Goal: Task Accomplishment & Management: Complete application form

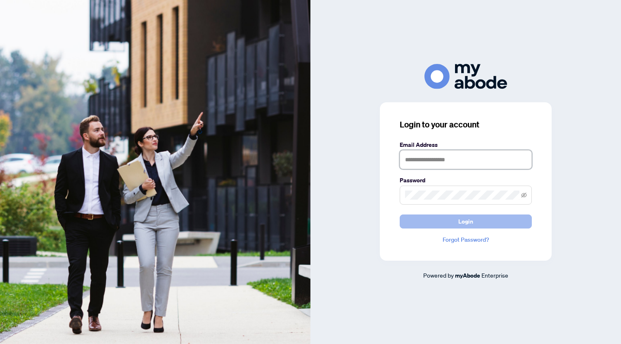
type input "**********"
click at [442, 226] on button "Login" at bounding box center [466, 222] width 132 height 14
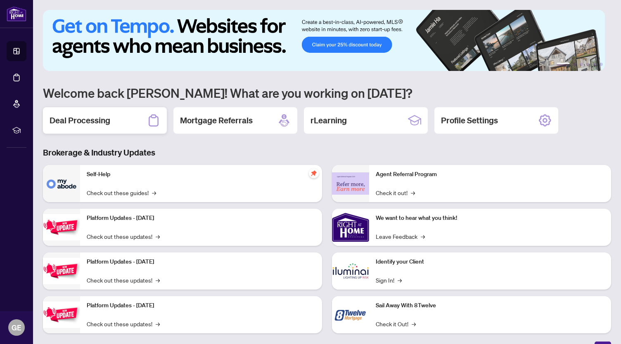
click at [90, 115] on h2 "Deal Processing" at bounding box center [80, 121] width 61 height 12
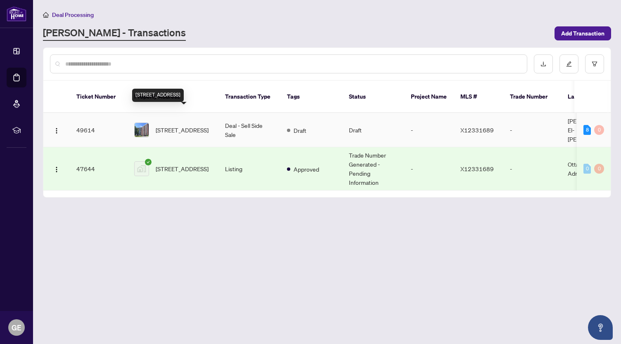
click at [173, 126] on span "[STREET_ADDRESS]" at bounding box center [182, 130] width 53 height 9
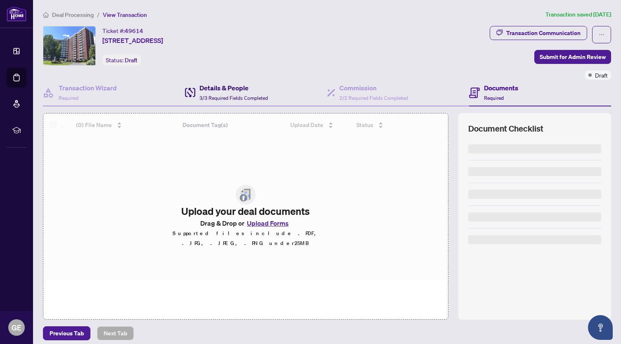
click at [204, 93] on div "Details & People 3/3 Required Fields Completed" at bounding box center [233, 92] width 69 height 19
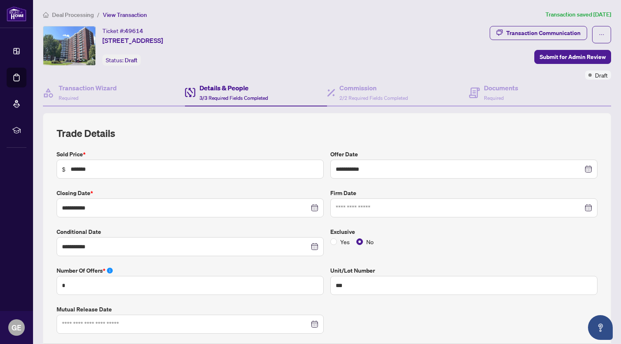
type input "**********"
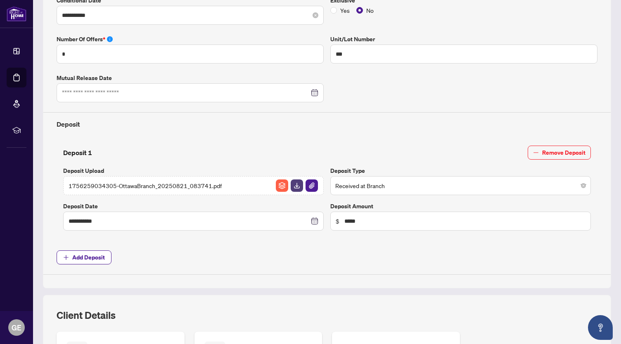
scroll to position [349, 0]
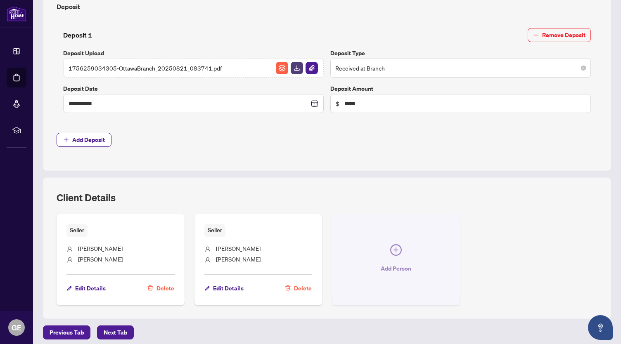
click at [392, 266] on span "Add Person" at bounding box center [396, 268] width 31 height 13
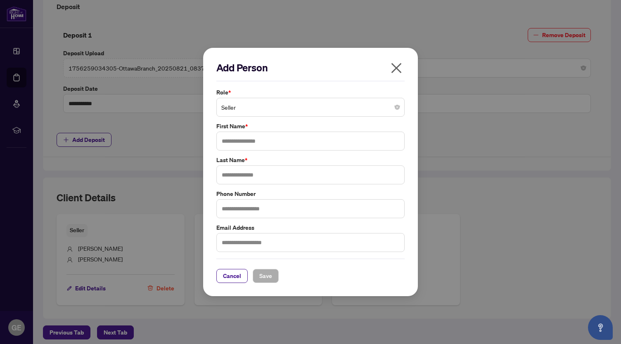
click at [270, 110] on span "Seller" at bounding box center [310, 108] width 178 height 16
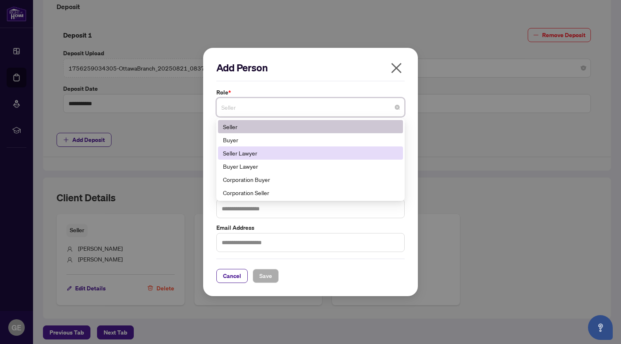
click at [266, 158] on div "Seller Lawyer" at bounding box center [310, 153] width 175 height 9
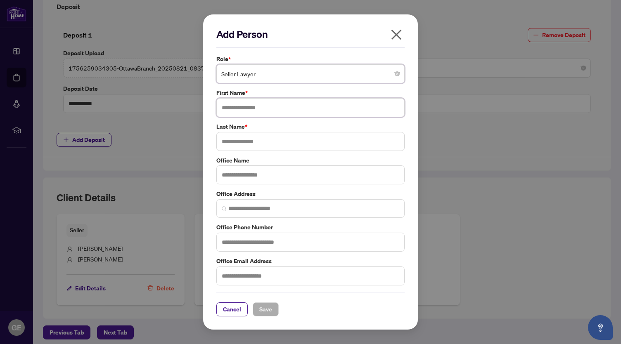
click at [257, 110] on input "text" at bounding box center [310, 107] width 188 height 19
click at [255, 108] on input "**********" at bounding box center [310, 107] width 188 height 19
type input "******"
click at [251, 139] on input "text" at bounding box center [310, 141] width 188 height 19
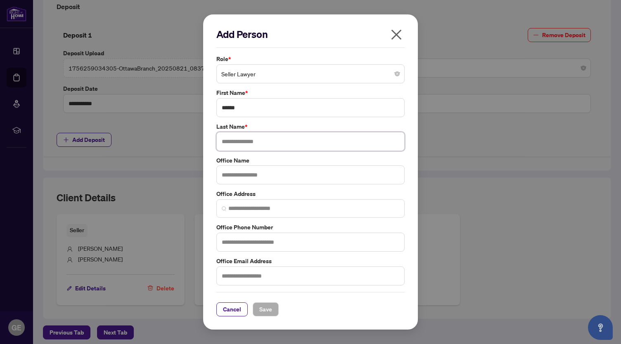
paste input "*******"
type input "*******"
click at [255, 279] on input "text" at bounding box center [310, 276] width 188 height 19
type input "**********"
click at [244, 241] on input "text" at bounding box center [310, 242] width 188 height 19
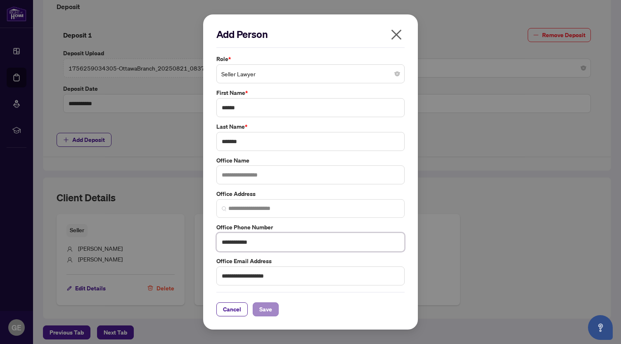
type input "**********"
click at [261, 304] on span "Save" at bounding box center [265, 309] width 13 height 13
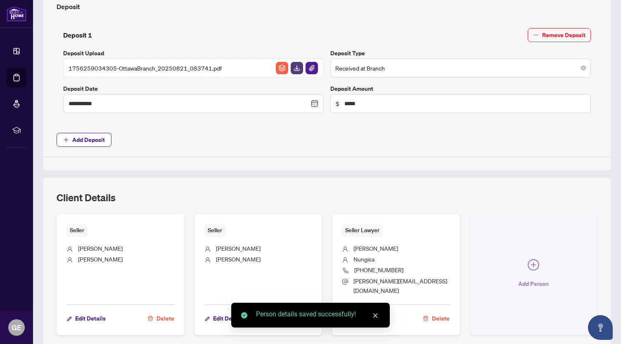
click at [505, 250] on button "Add Person" at bounding box center [534, 274] width 128 height 121
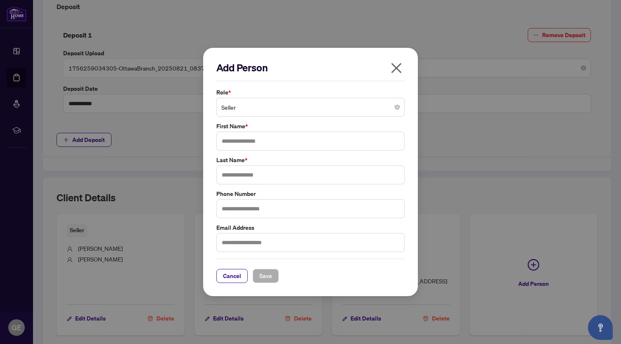
click at [262, 115] on span "Seller" at bounding box center [310, 108] width 178 height 16
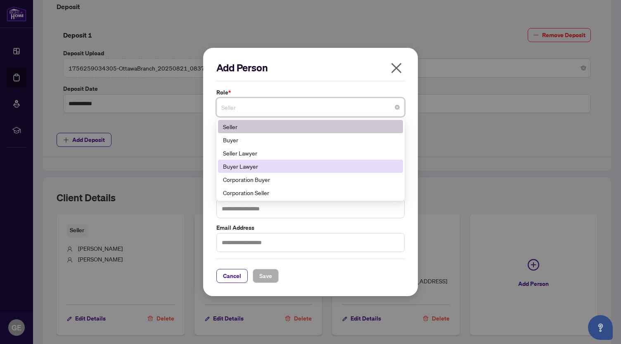
click at [259, 167] on div "Buyer Lawyer" at bounding box center [310, 166] width 175 height 9
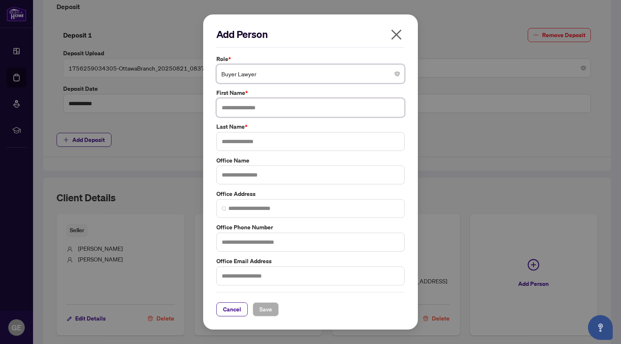
click at [264, 110] on input "text" at bounding box center [310, 107] width 188 height 19
type input "****"
type input "**"
type input "**********"
click at [257, 279] on input "text" at bounding box center [310, 276] width 188 height 19
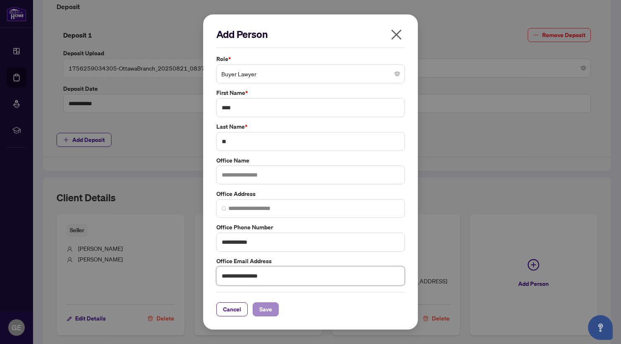
type input "**********"
click at [260, 308] on span "Save" at bounding box center [265, 309] width 13 height 13
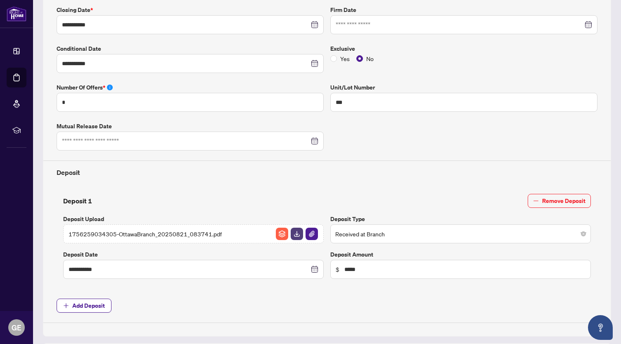
scroll to position [184, 0]
click at [582, 20] on div at bounding box center [464, 24] width 256 height 9
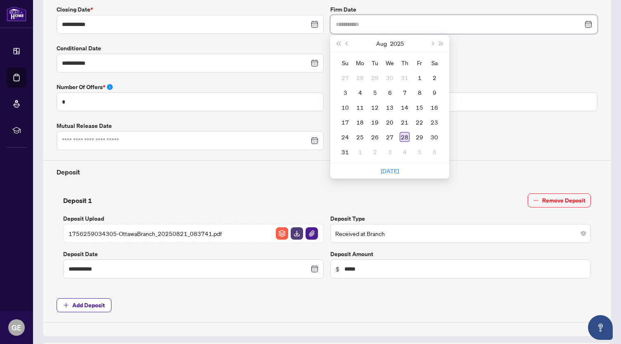
type input "**********"
click at [405, 134] on div "28" at bounding box center [405, 137] width 10 height 10
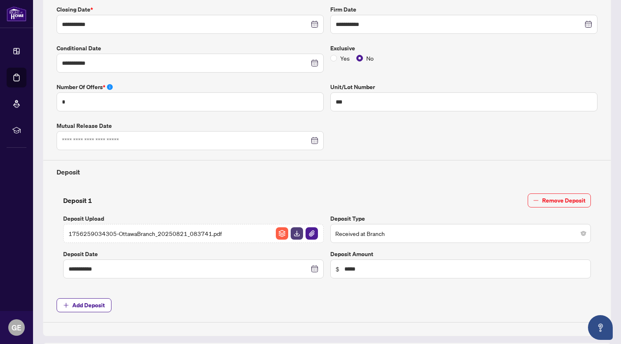
click at [405, 57] on div "Yes No" at bounding box center [463, 58] width 267 height 9
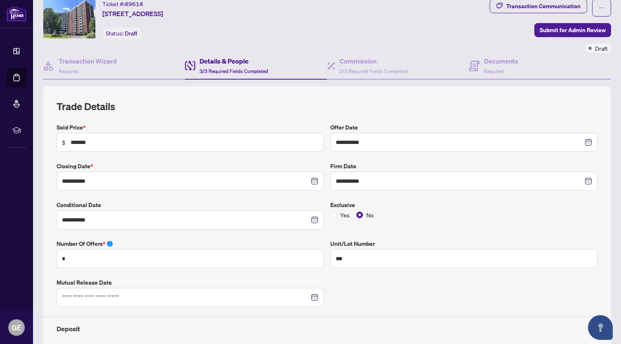
scroll to position [0, 0]
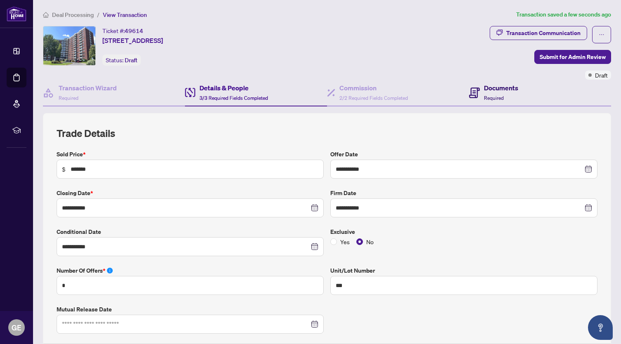
click at [474, 89] on icon at bounding box center [474, 93] width 11 height 11
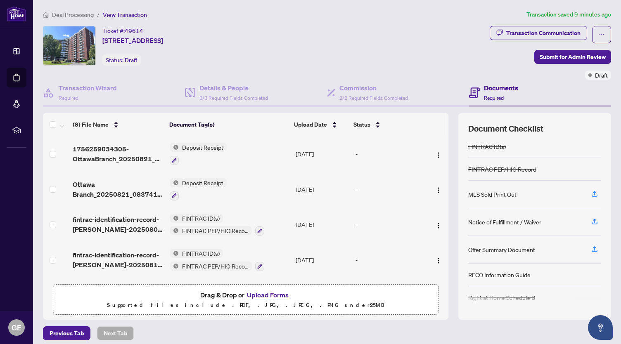
scroll to position [5, 0]
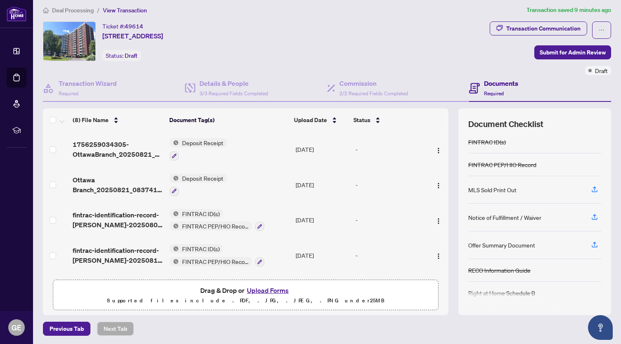
click at [254, 290] on button "Upload Forms" at bounding box center [268, 290] width 47 height 11
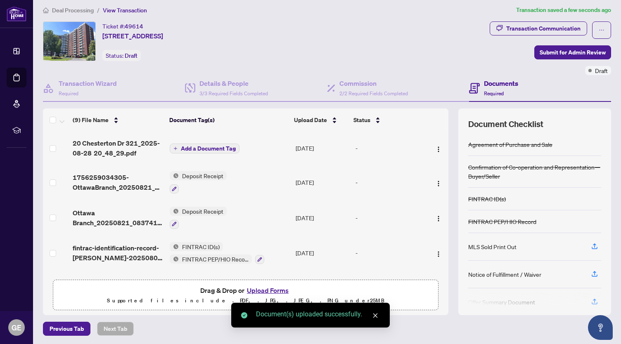
click at [223, 146] on span "Add a Document Tag" at bounding box center [208, 149] width 55 height 6
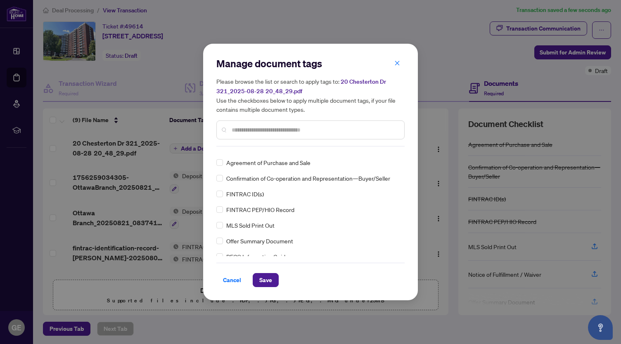
scroll to position [12, 0]
click at [252, 128] on input "text" at bounding box center [315, 130] width 166 height 9
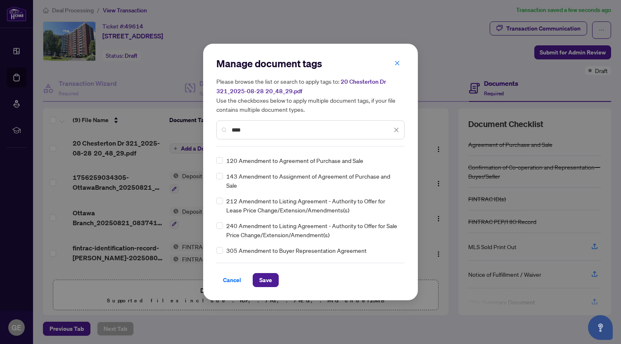
scroll to position [0, 0]
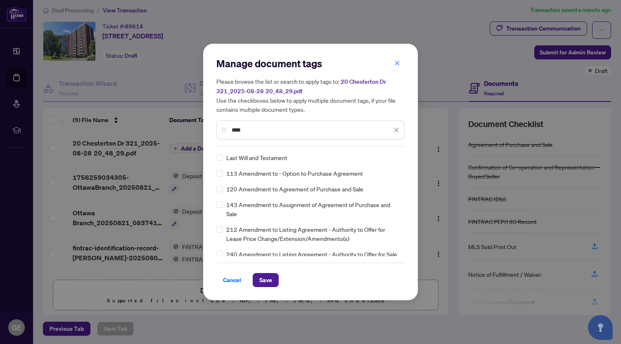
type input "****"
click at [271, 275] on span "Save" at bounding box center [265, 280] width 13 height 13
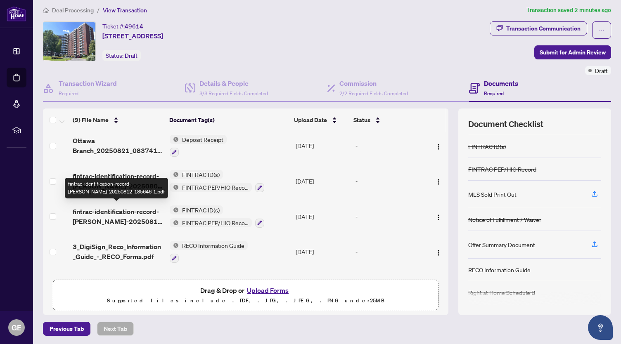
scroll to position [174, 0]
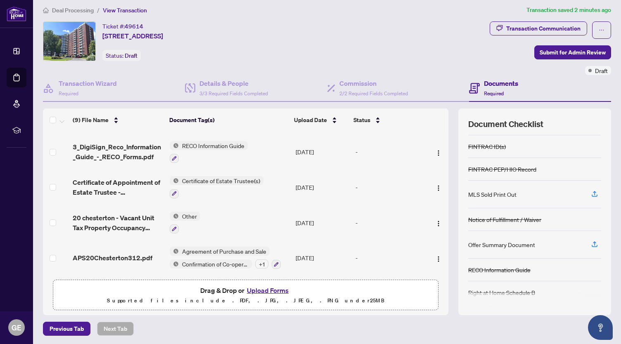
click at [123, 258] on span "APS20Chesterton312.pdf" at bounding box center [113, 258] width 80 height 10
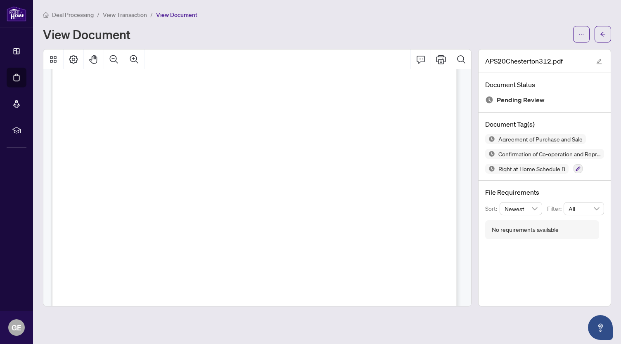
scroll to position [90, 0]
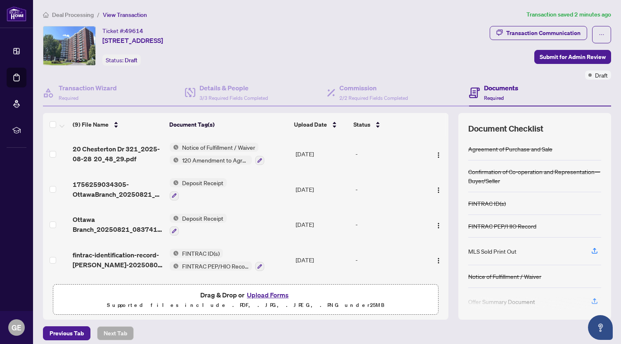
click at [125, 155] on span "20 Chesterton Dr 321_2025-08-28 20_48_29.pdf" at bounding box center [118, 154] width 90 height 20
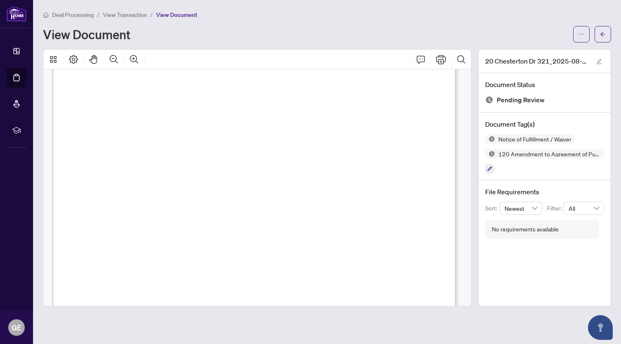
scroll to position [188, 0]
click at [601, 36] on icon "arrow-left" at bounding box center [603, 34] width 6 height 6
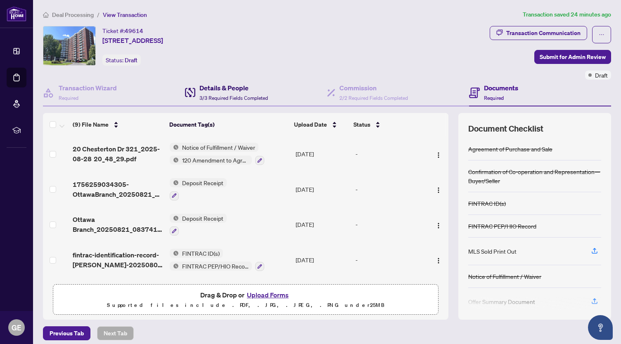
click at [216, 91] on h4 "Details & People" at bounding box center [233, 88] width 69 height 10
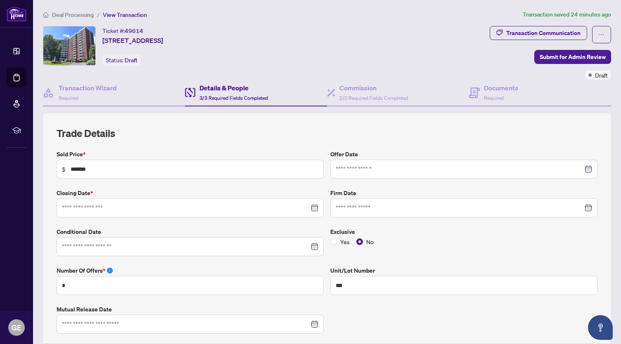
type input "**********"
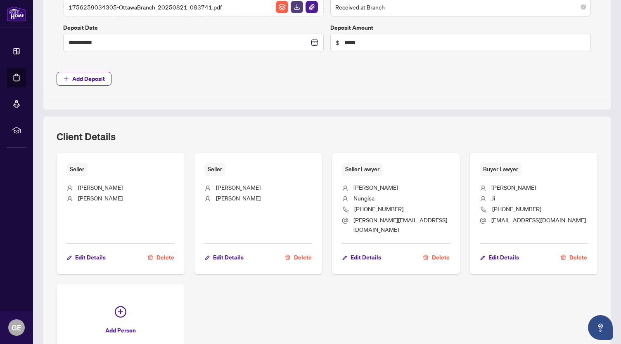
scroll to position [420, 0]
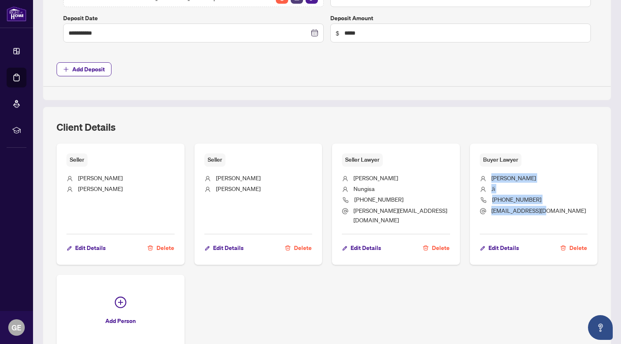
drag, startPoint x: 556, startPoint y: 207, endPoint x: 487, endPoint y: 176, distance: 75.6
click at [487, 176] on ul "Todd Ji 613-209-9919 toddji@tdjlaw.com" at bounding box center [534, 198] width 108 height 62
copy ul "Todd Ji 613-209-9919 toddji@tdjlaw.com"
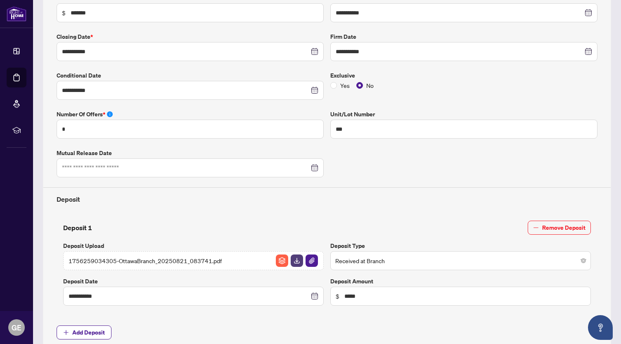
scroll to position [0, 0]
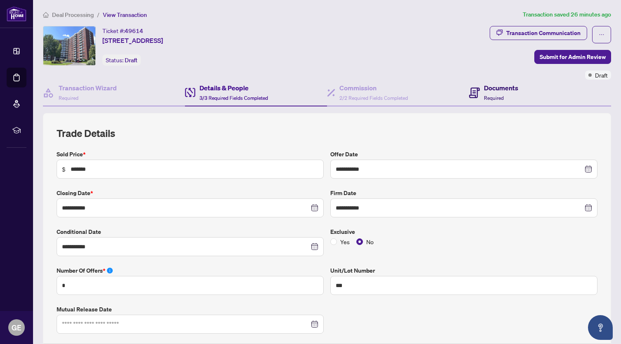
click at [488, 88] on h4 "Documents" at bounding box center [501, 88] width 34 height 10
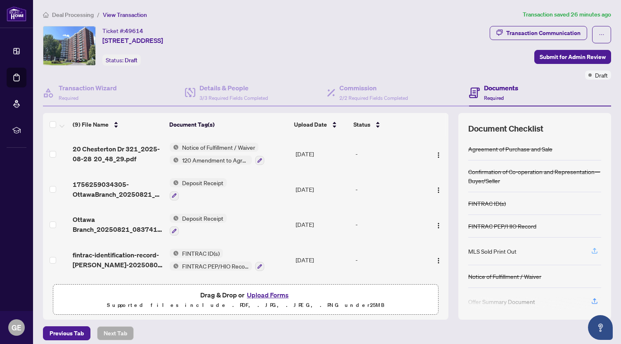
click at [591, 252] on icon "button" at bounding box center [594, 250] width 7 height 7
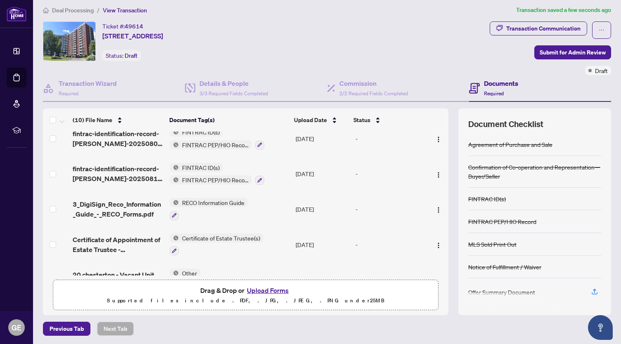
scroll to position [210, 0]
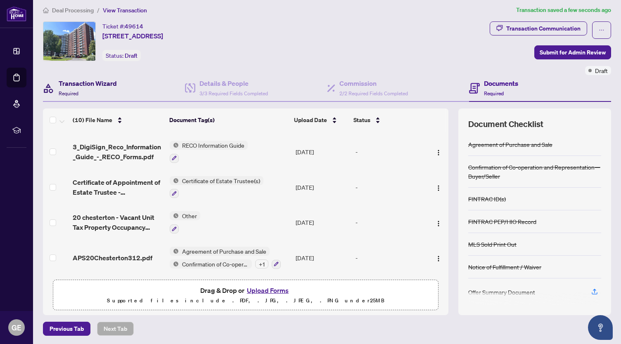
click at [105, 87] on h4 "Transaction Wizard" at bounding box center [88, 83] width 58 height 10
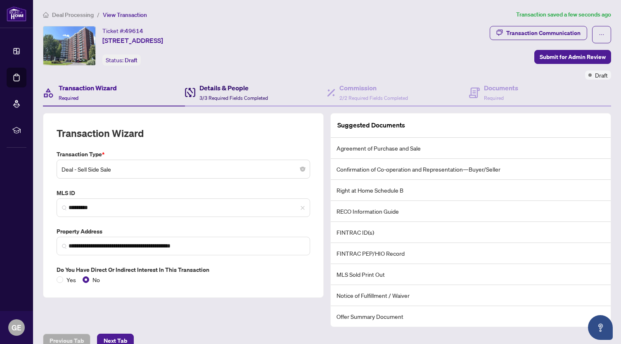
click at [230, 93] on div "Details & People 3/3 Required Fields Completed" at bounding box center [233, 92] width 69 height 19
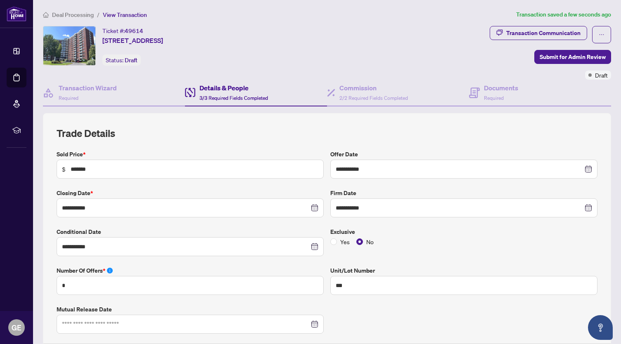
type input "**********"
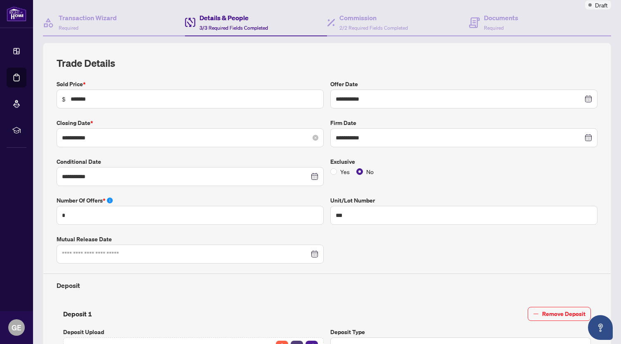
scroll to position [71, 0]
click at [313, 136] on icon "close-circle" at bounding box center [316, 138] width 6 height 6
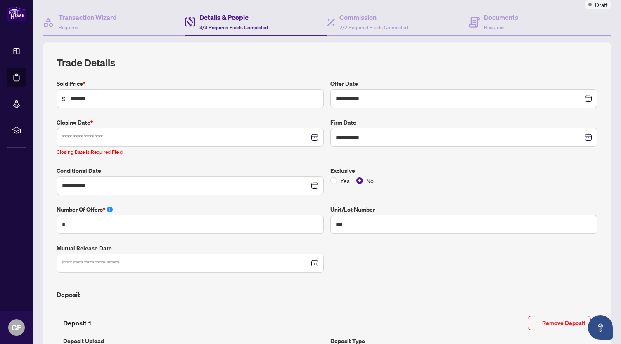
click at [313, 135] on div at bounding box center [190, 137] width 256 height 9
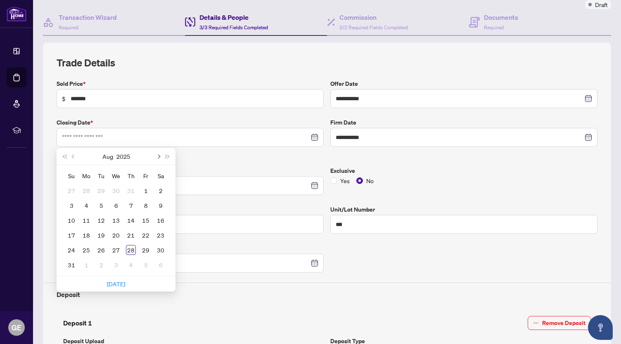
click at [159, 155] on span "Next month (PageDown)" at bounding box center [158, 156] width 4 height 4
type input "**********"
click at [117, 204] on div "8" at bounding box center [116, 206] width 10 height 10
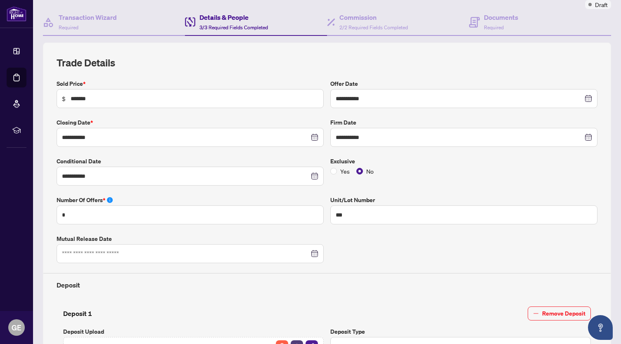
click at [375, 289] on div "**********" at bounding box center [327, 257] width 548 height 357
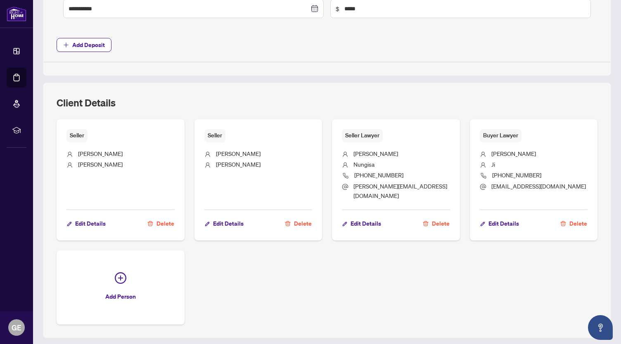
scroll to position [456, 0]
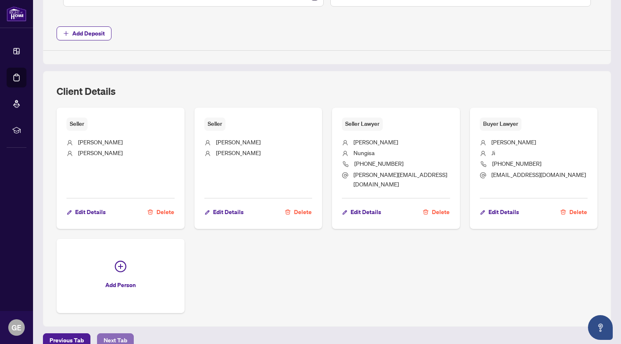
click at [112, 334] on span "Next Tab" at bounding box center [116, 340] width 24 height 13
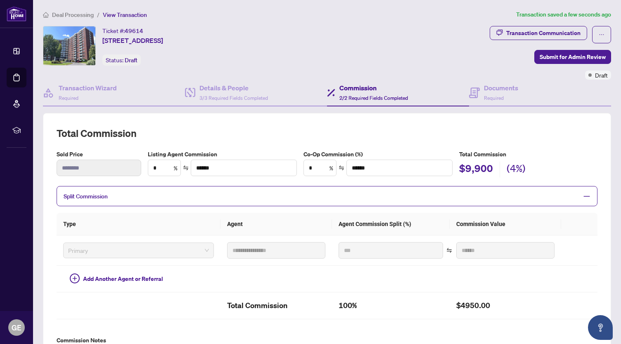
scroll to position [197, 0]
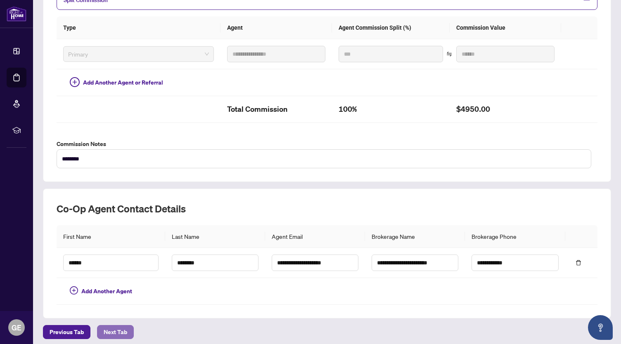
click at [121, 326] on span "Next Tab" at bounding box center [116, 332] width 24 height 13
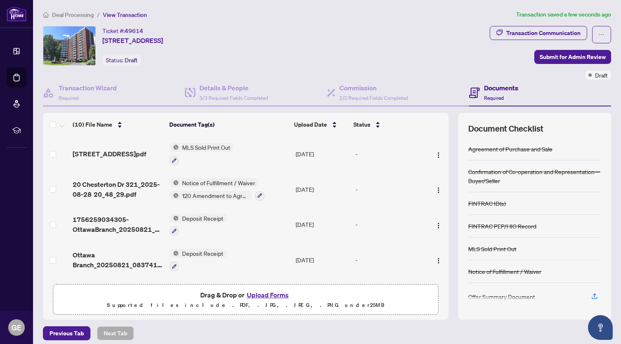
scroll to position [5, 0]
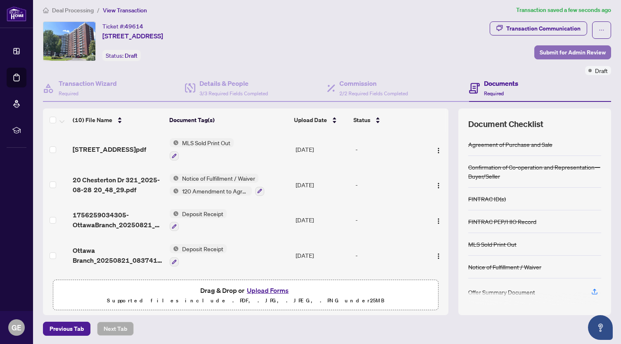
click at [578, 51] on span "Submit for Admin Review" at bounding box center [573, 52] width 66 height 13
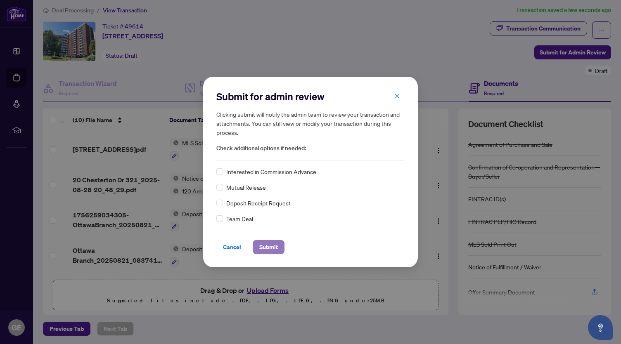
click at [271, 249] on span "Submit" at bounding box center [268, 247] width 19 height 13
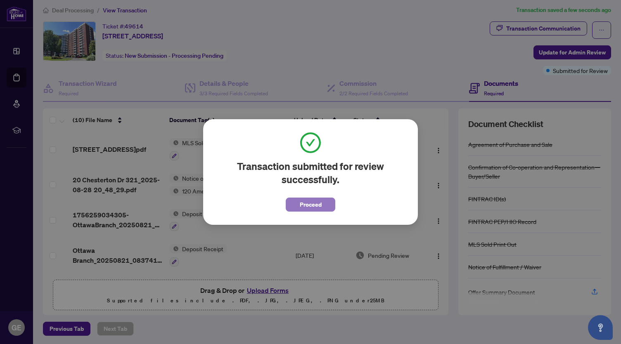
click at [310, 209] on span "Proceed" at bounding box center [311, 204] width 22 height 13
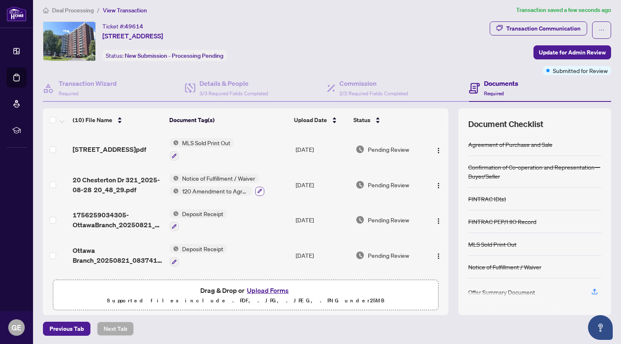
click at [258, 190] on icon "button" at bounding box center [259, 191] width 5 height 5
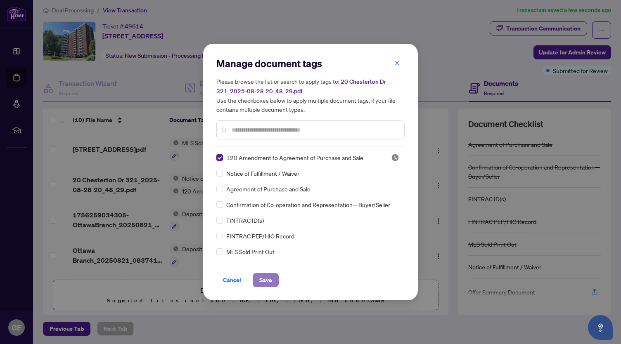
click at [265, 278] on span "Save" at bounding box center [265, 280] width 13 height 13
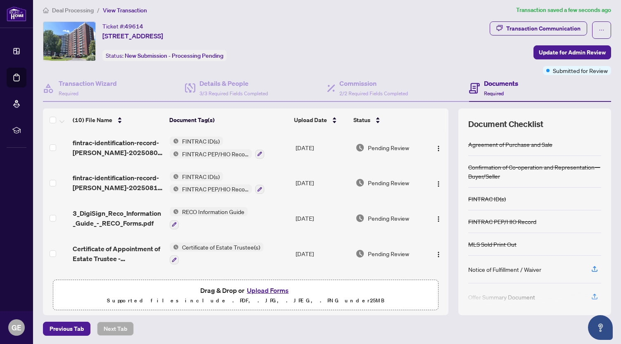
scroll to position [210, 0]
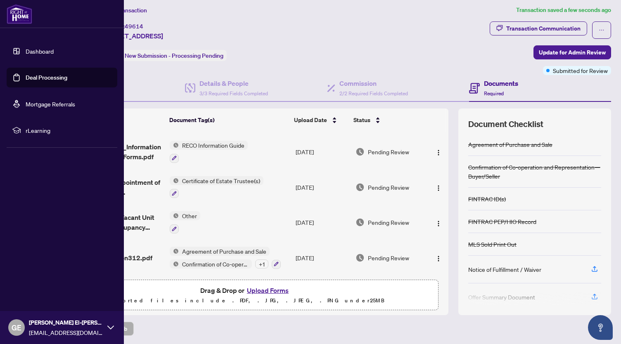
click at [42, 50] on link "Dashboard" at bounding box center [40, 50] width 28 height 7
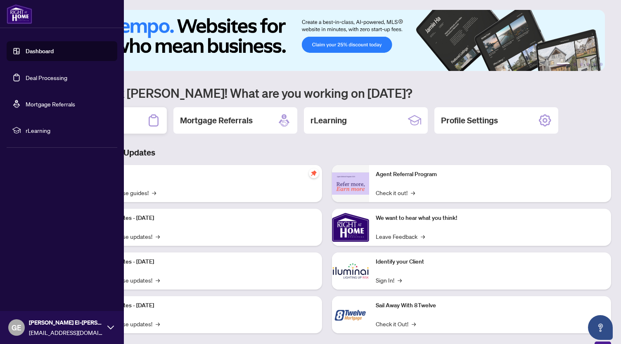
click at [131, 119] on div "Deal Processing" at bounding box center [105, 120] width 124 height 26
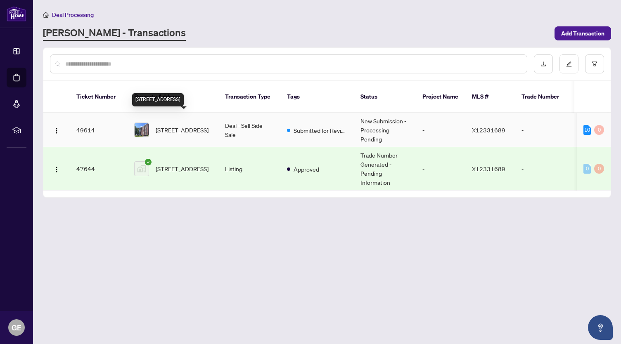
click at [167, 126] on span "321-20 Chesterton Dr, Ottawa, Ontario K2E 6Z7, Canada" at bounding box center [182, 130] width 53 height 9
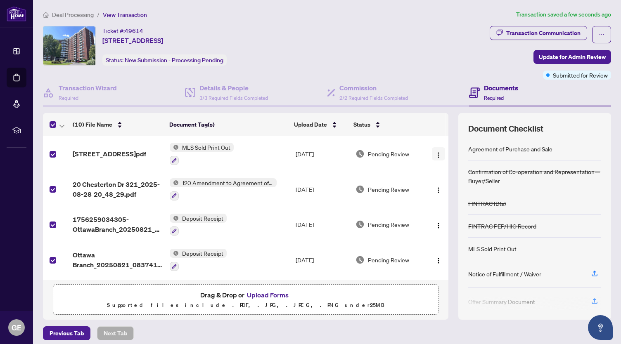
click at [434, 152] on button "button" at bounding box center [438, 153] width 13 height 13
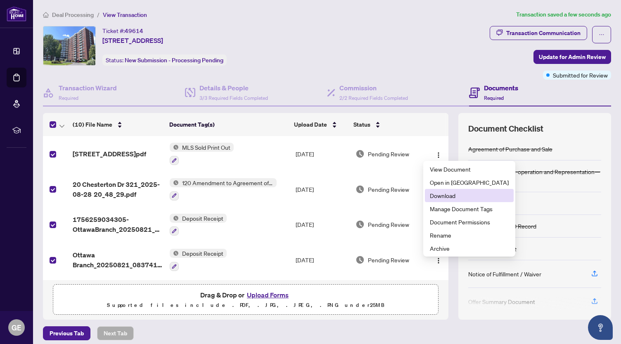
click at [446, 195] on span "Download" at bounding box center [469, 195] width 79 height 9
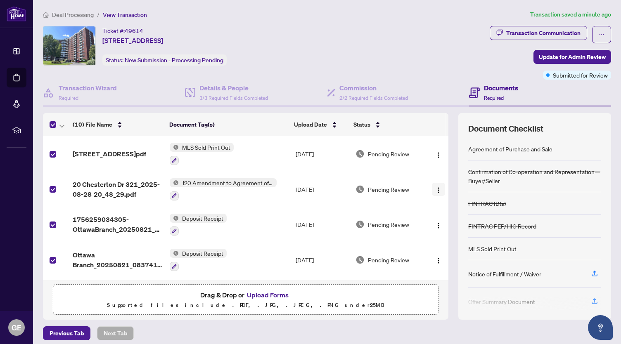
click at [435, 188] on img "button" at bounding box center [438, 190] width 7 height 7
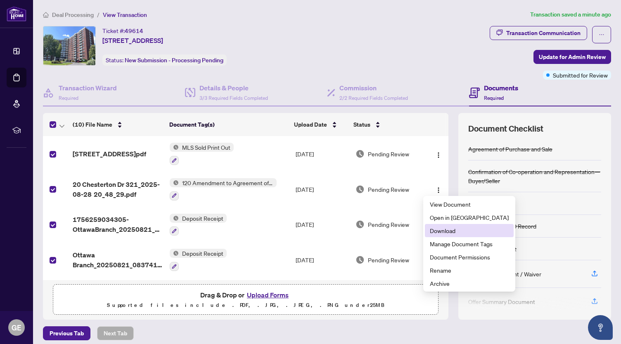
click at [440, 234] on span "Download" at bounding box center [469, 230] width 79 height 9
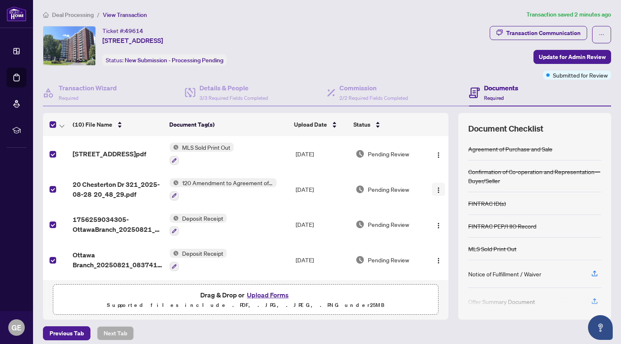
click at [435, 190] on img "button" at bounding box center [438, 190] width 7 height 7
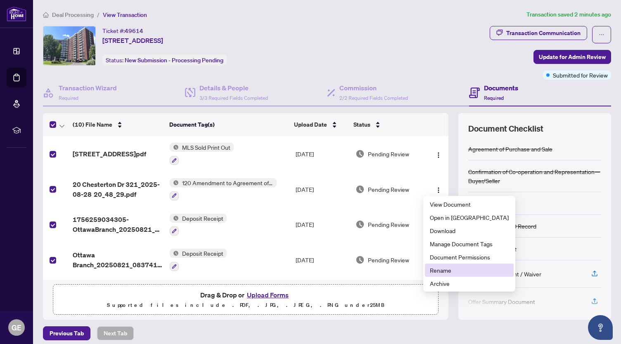
click at [442, 273] on span "Rename" at bounding box center [469, 270] width 79 height 9
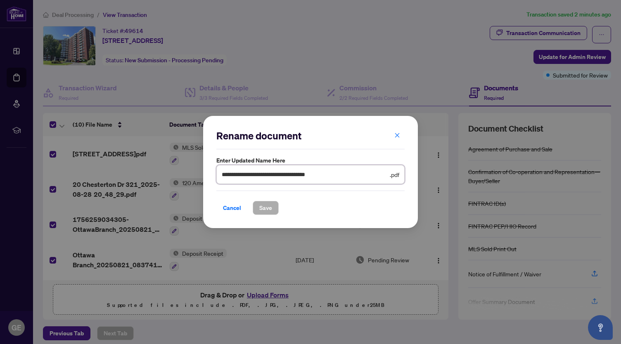
drag, startPoint x: 268, startPoint y: 174, endPoint x: 360, endPoint y: 189, distance: 93.4
click at [360, 189] on div "**********" at bounding box center [310, 172] width 188 height 86
click at [350, 177] on input "**********" at bounding box center [305, 174] width 166 height 9
type input "**********"
click at [271, 209] on span "Save" at bounding box center [265, 208] width 13 height 13
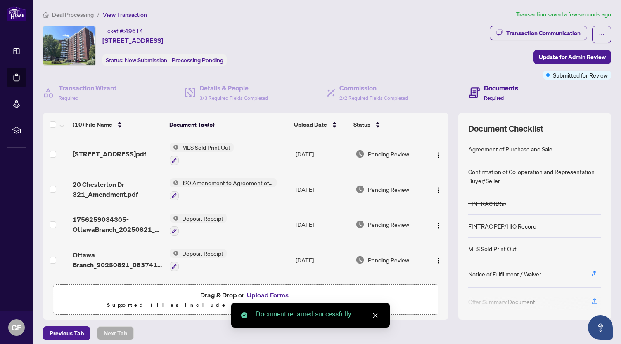
scroll to position [21, 0]
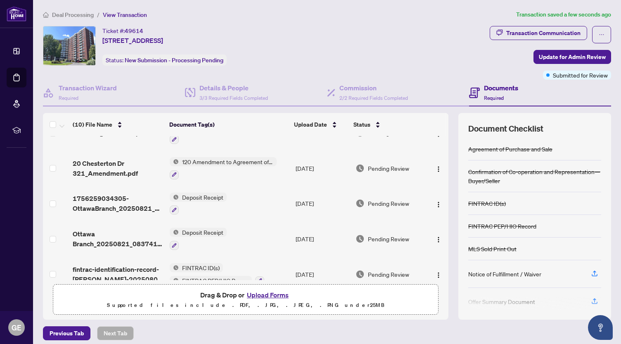
click at [97, 247] on td "Ottawa Branch_20250821_083741.pdf" at bounding box center [117, 239] width 97 height 36
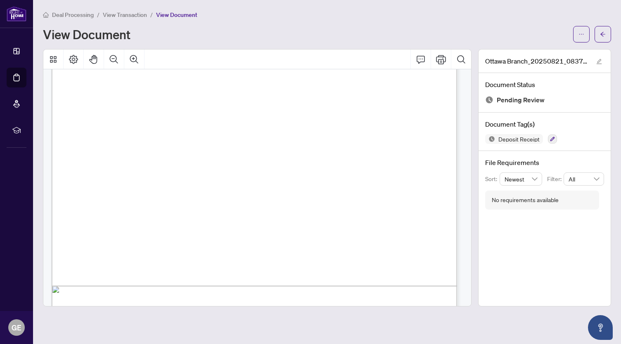
scroll to position [309, 0]
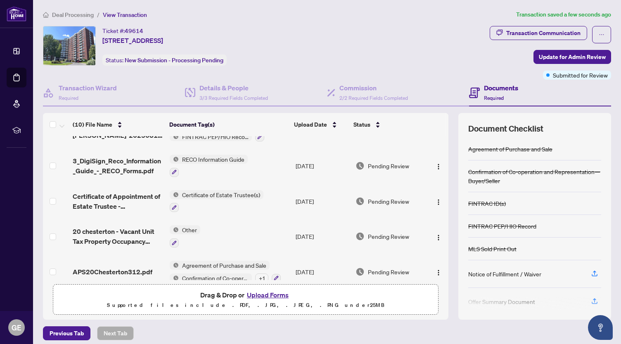
scroll to position [210, 0]
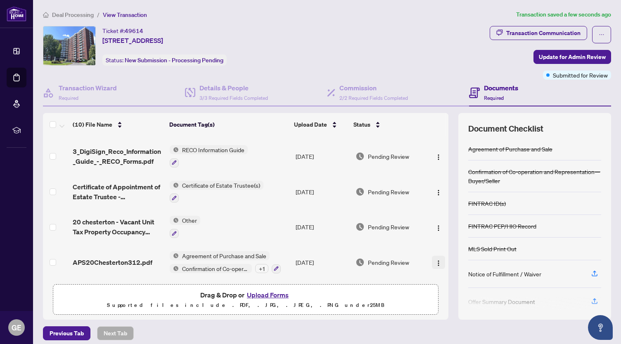
click at [435, 260] on img "button" at bounding box center [438, 263] width 7 height 7
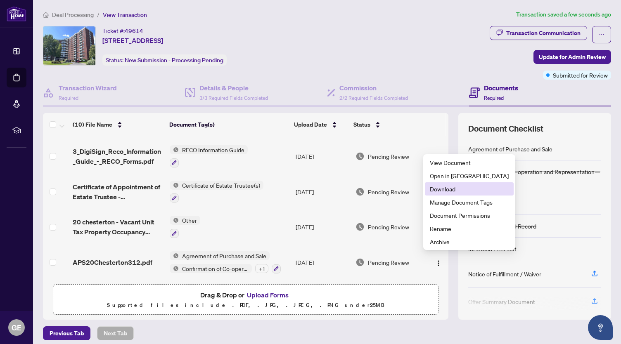
click at [436, 190] on span "Download" at bounding box center [469, 189] width 79 height 9
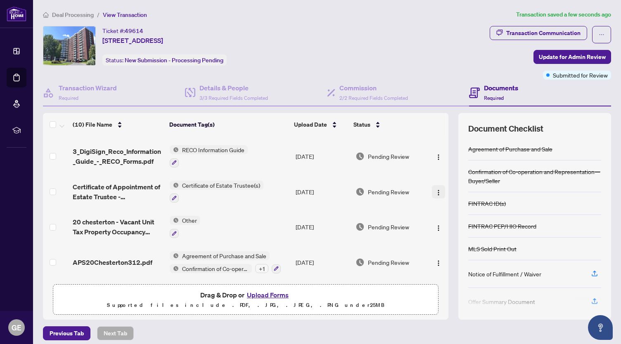
click at [435, 190] on img "button" at bounding box center [438, 193] width 7 height 7
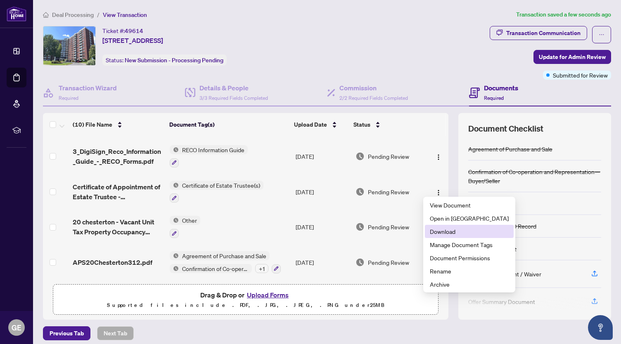
click at [435, 232] on span "Download" at bounding box center [469, 231] width 79 height 9
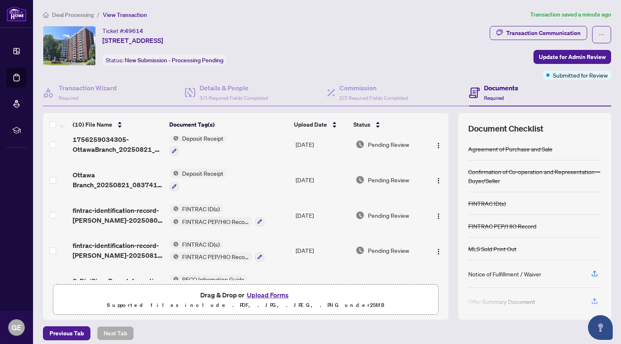
scroll to position [79, 0]
click at [435, 179] on img "button" at bounding box center [438, 182] width 7 height 7
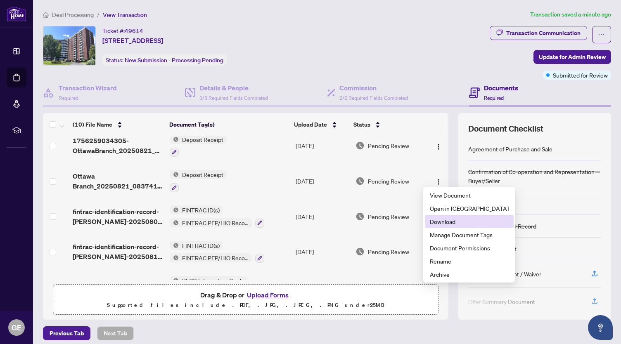
click at [434, 224] on span "Download" at bounding box center [469, 221] width 79 height 9
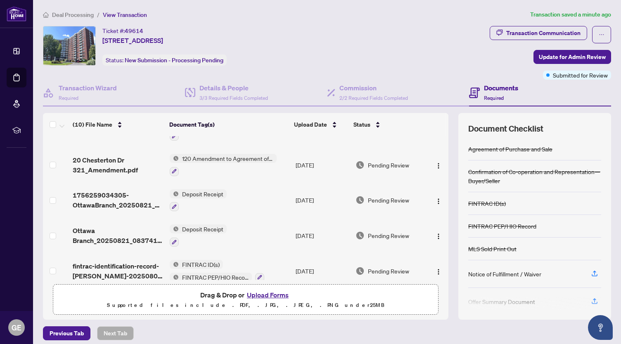
scroll to position [0, 0]
